Goal: Information Seeking & Learning: Learn about a topic

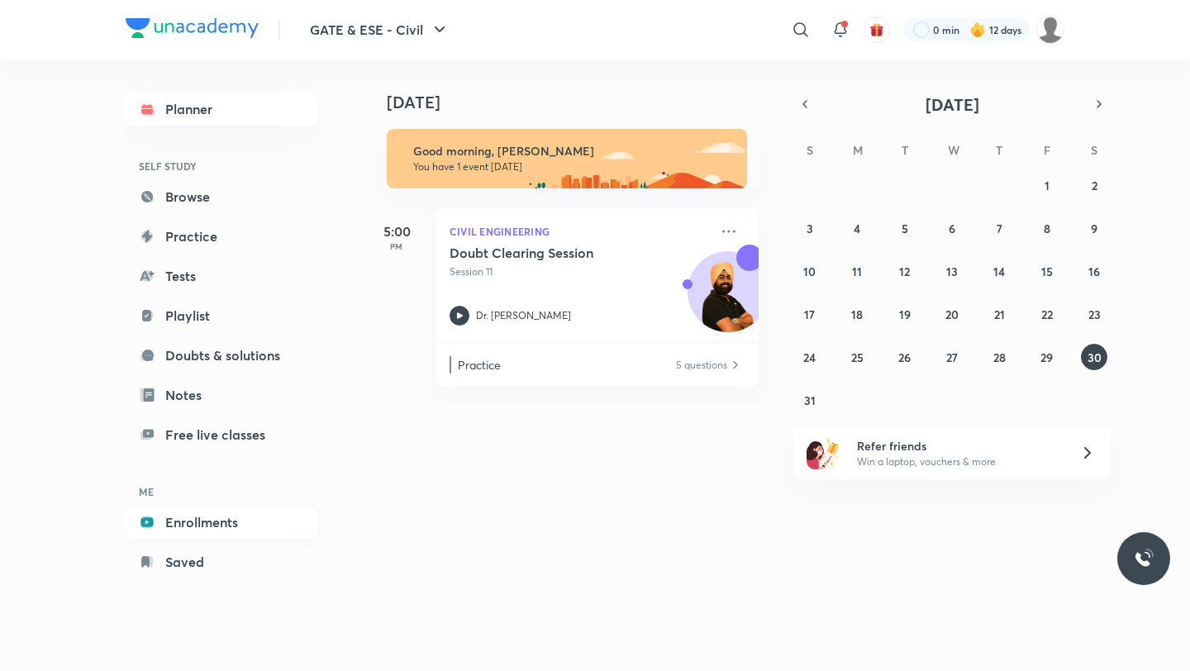
click at [239, 511] on link "Enrollments" at bounding box center [222, 522] width 192 height 33
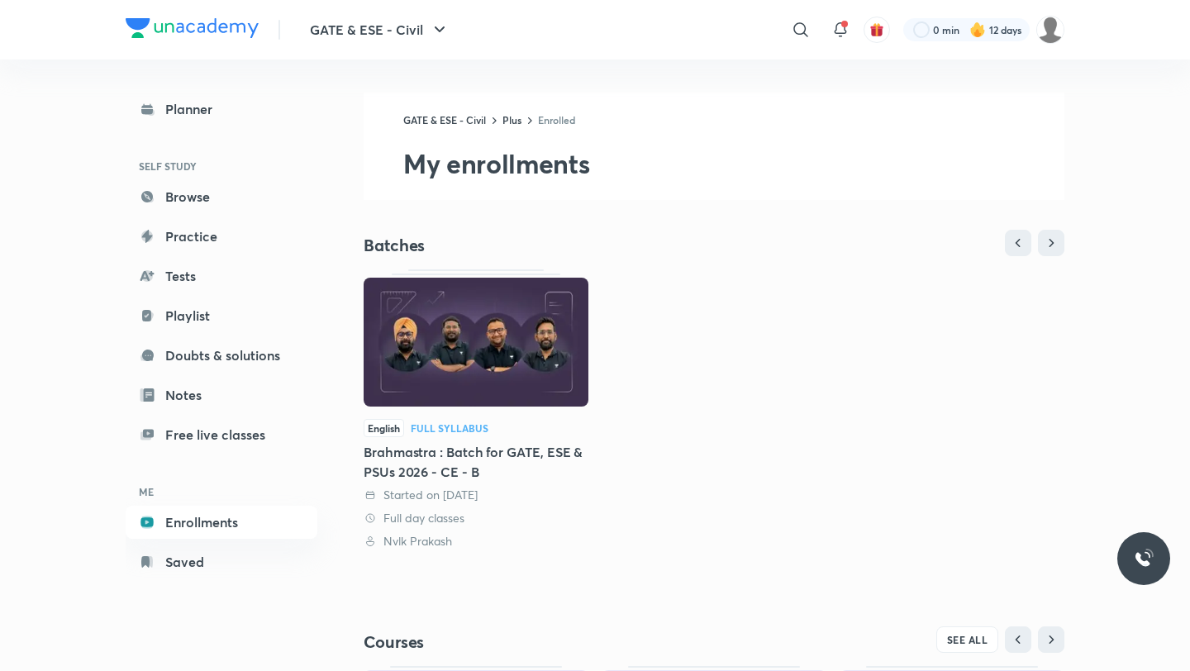
scroll to position [282, 0]
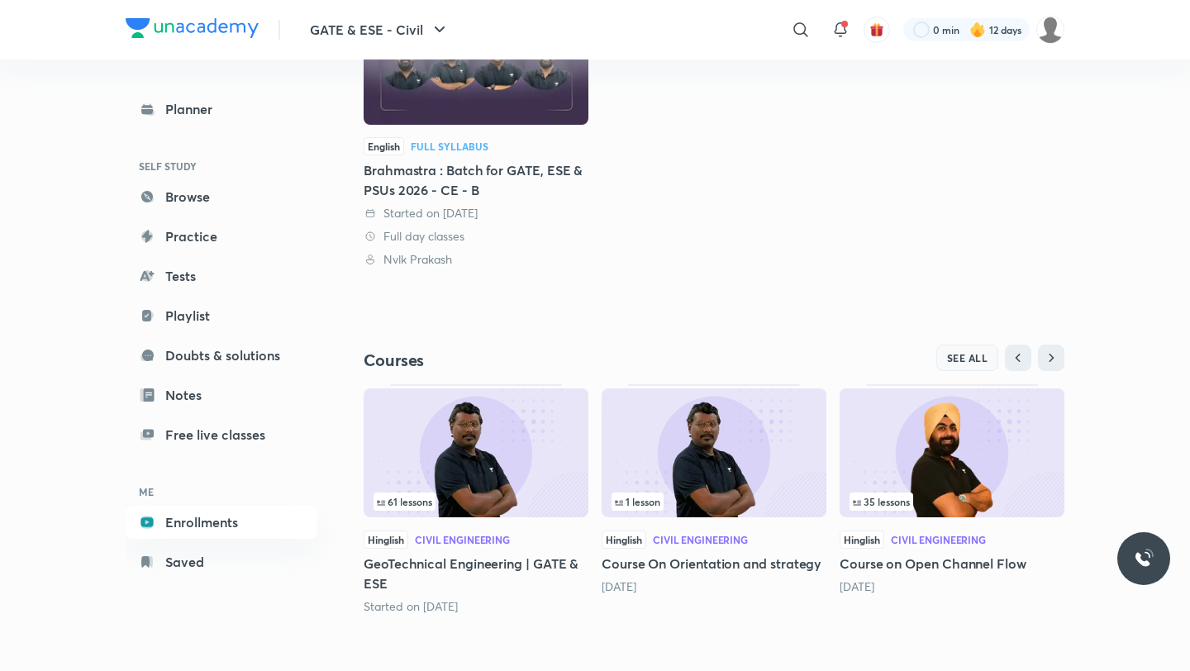
click at [937, 365] on button "SEE ALL" at bounding box center [967, 357] width 63 height 26
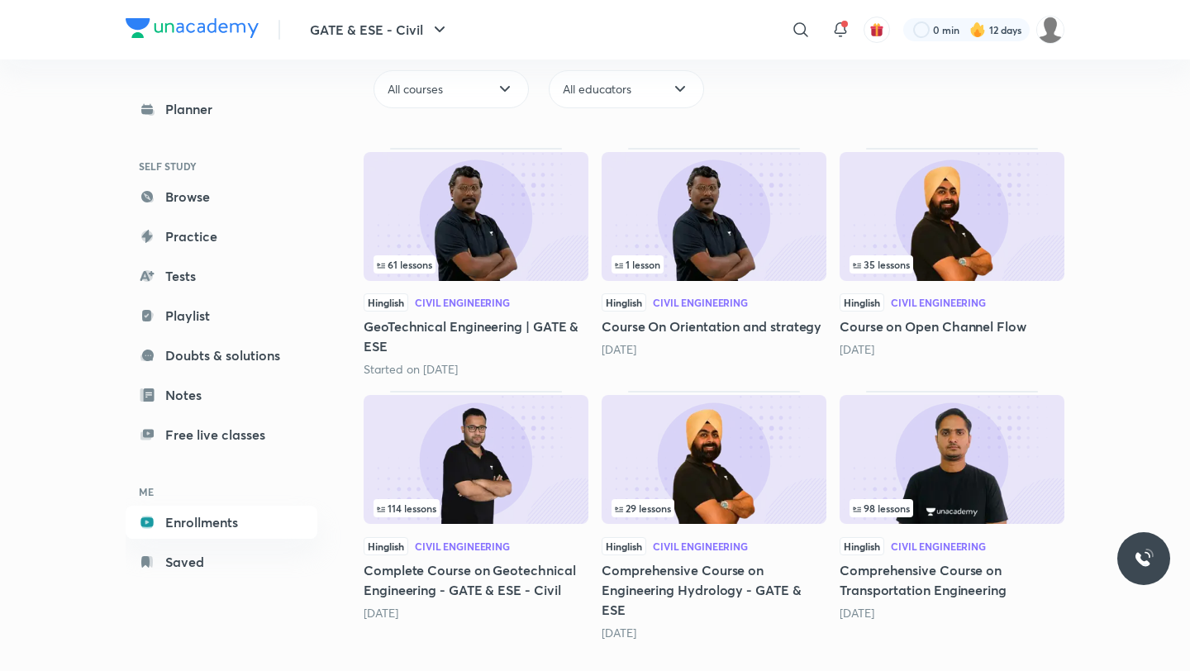
click at [730, 459] on img at bounding box center [713, 459] width 225 height 129
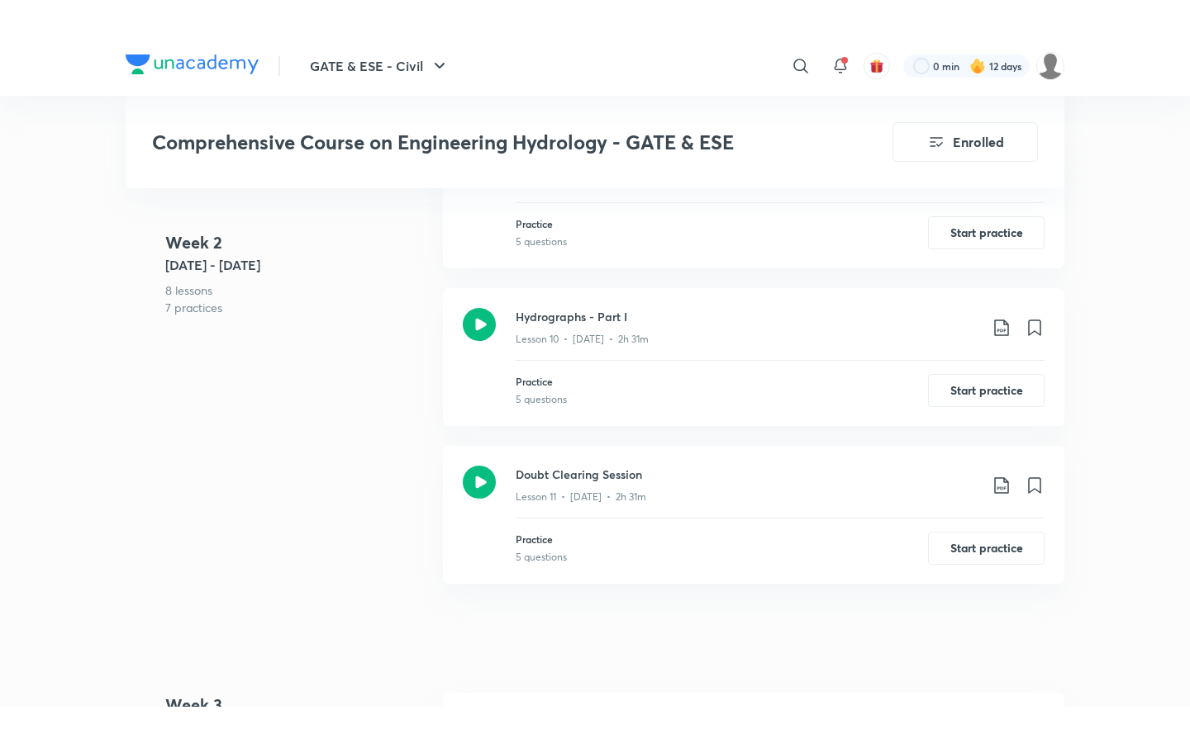
scroll to position [2217, 0]
